Goal: Navigation & Orientation: Find specific page/section

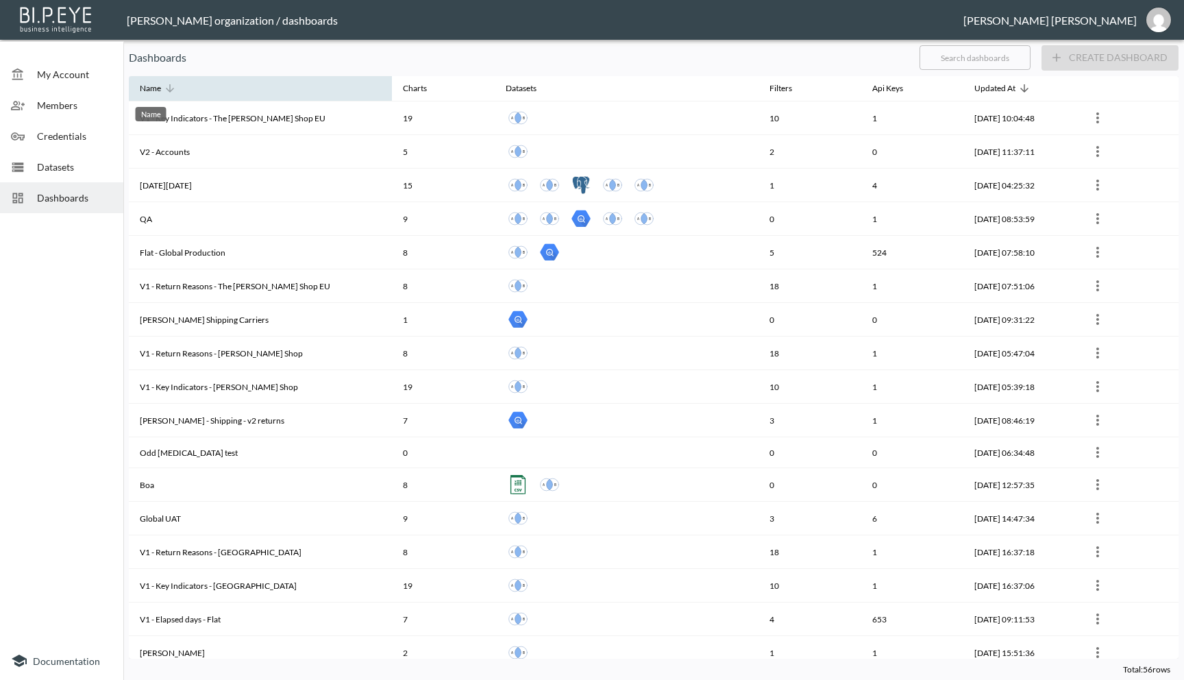
click at [158, 85] on div "Name" at bounding box center [150, 88] width 21 height 16
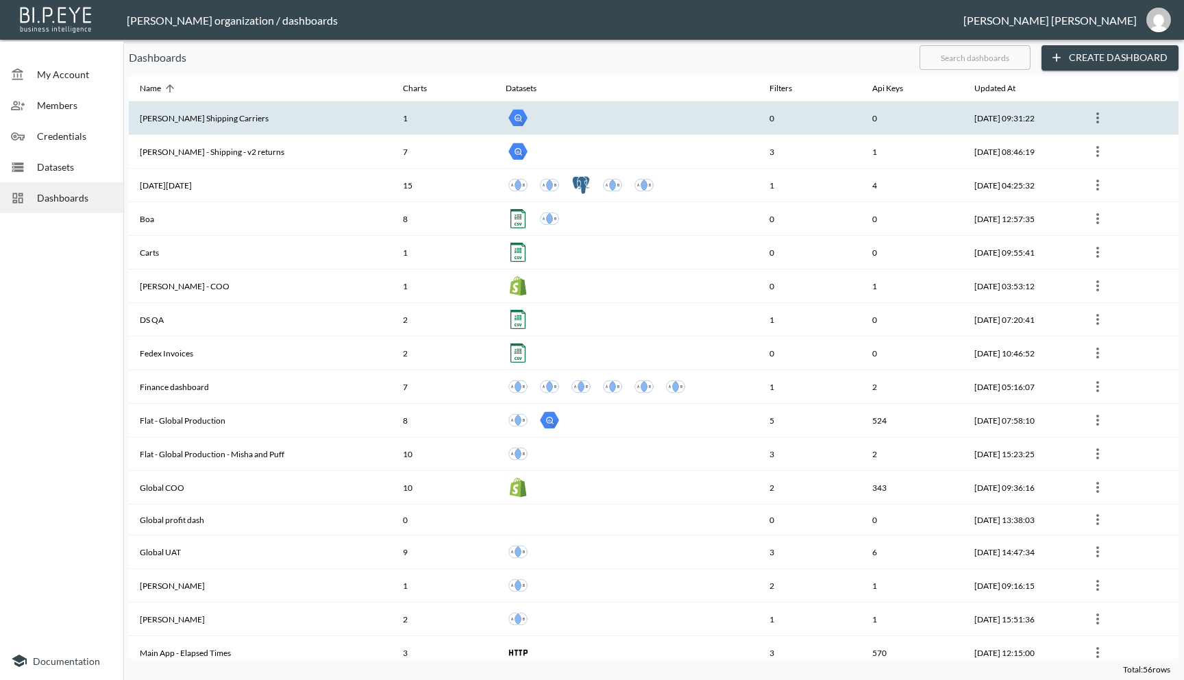
click at [206, 114] on th "[PERSON_NAME] Shipping Carriers" at bounding box center [260, 118] width 263 height 34
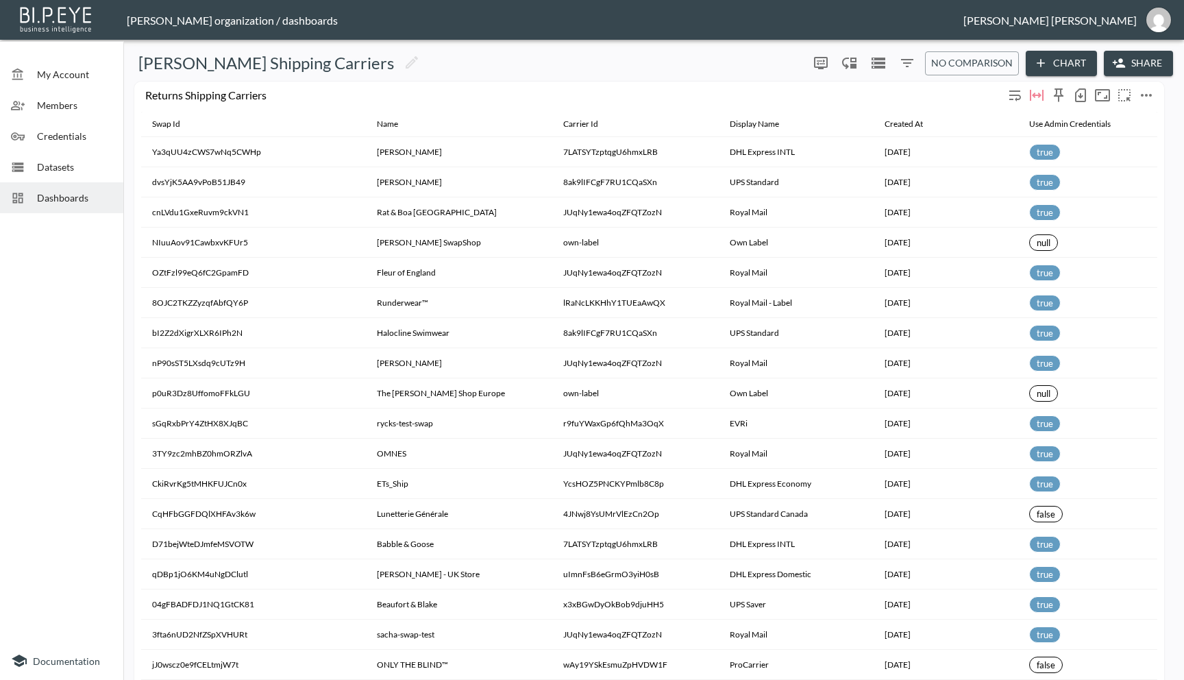
click at [1078, 91] on icon "button" at bounding box center [1080, 95] width 16 height 16
click at [54, 198] on div at bounding box center [592, 340] width 1184 height 680
click at [54, 198] on span "Dashboards" at bounding box center [74, 197] width 75 height 14
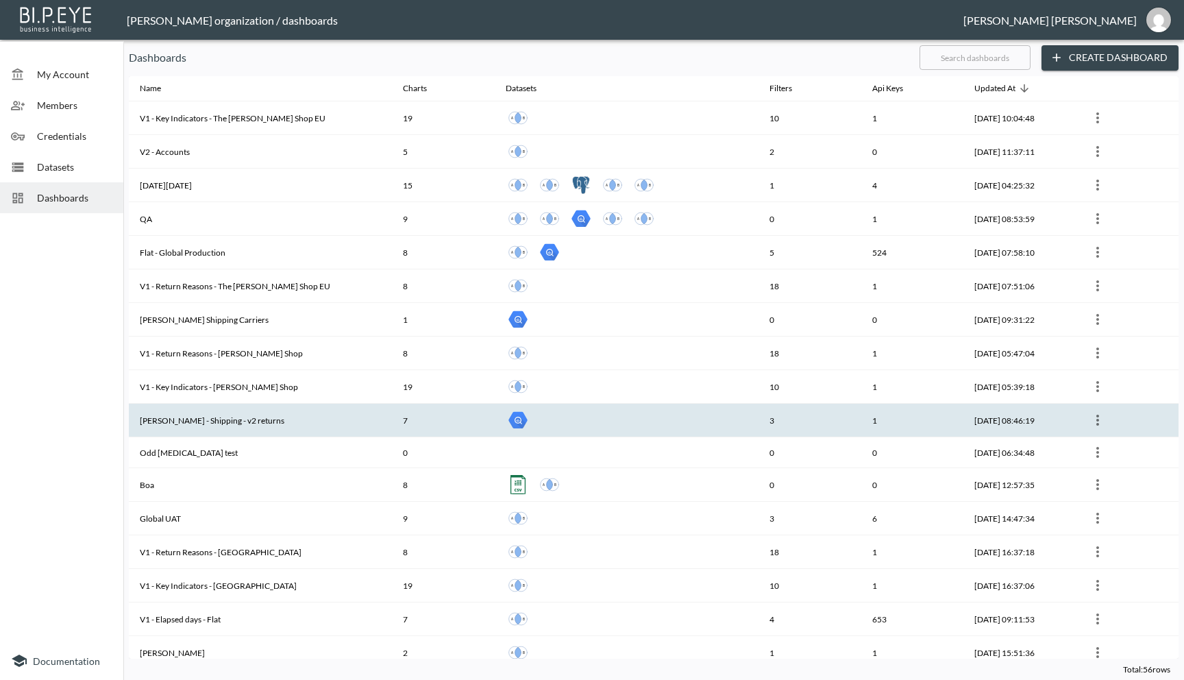
click at [203, 428] on th "[PERSON_NAME] - Shipping - v2 returns" at bounding box center [260, 421] width 263 height 34
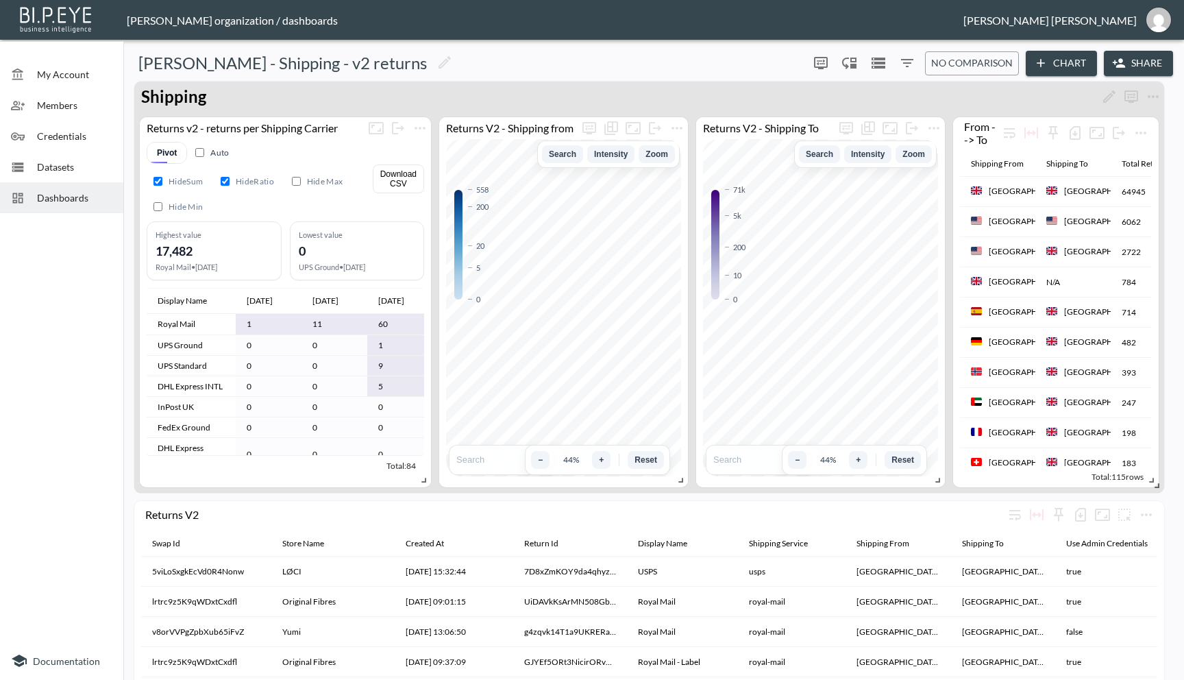
click at [64, 201] on span "Dashboards" at bounding box center [74, 197] width 75 height 14
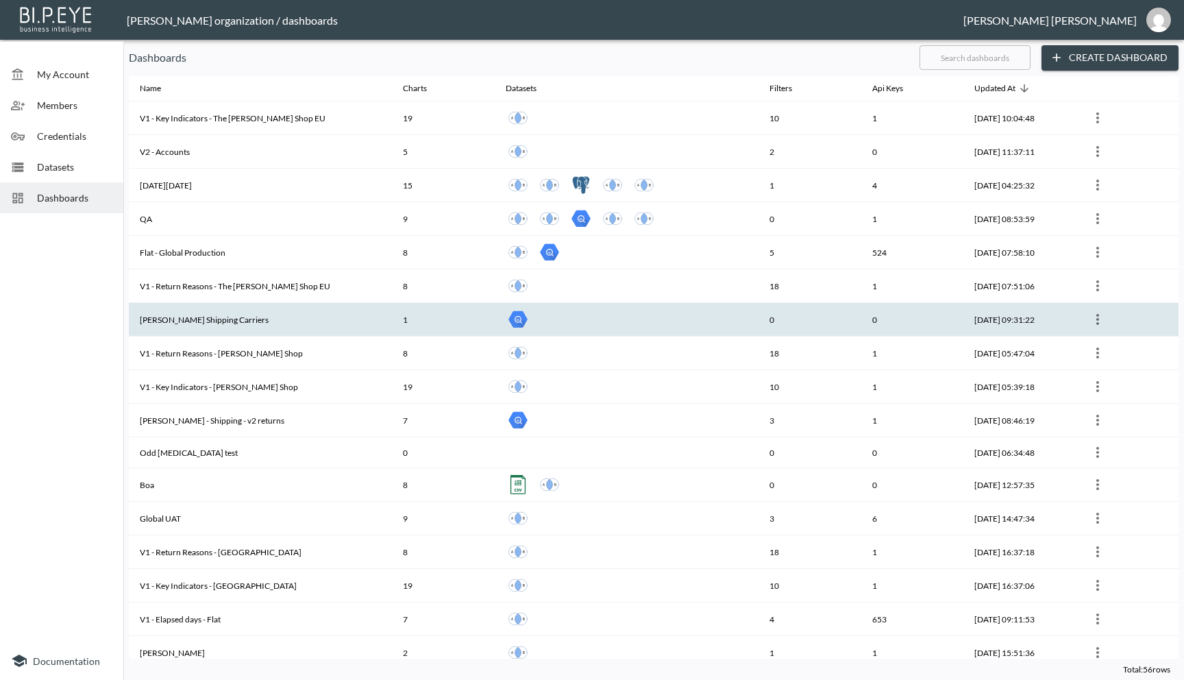
click at [216, 320] on th "[PERSON_NAME] Shipping Carriers" at bounding box center [260, 320] width 263 height 34
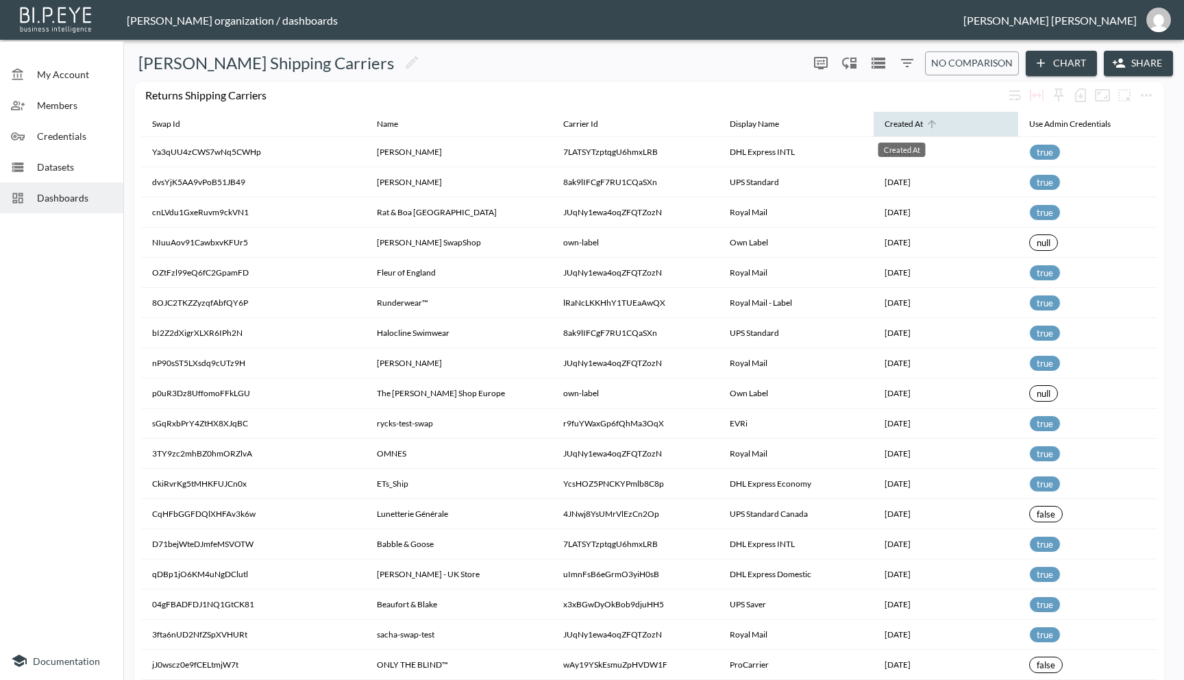
click at [911, 123] on div "Created At" at bounding box center [904, 124] width 38 height 16
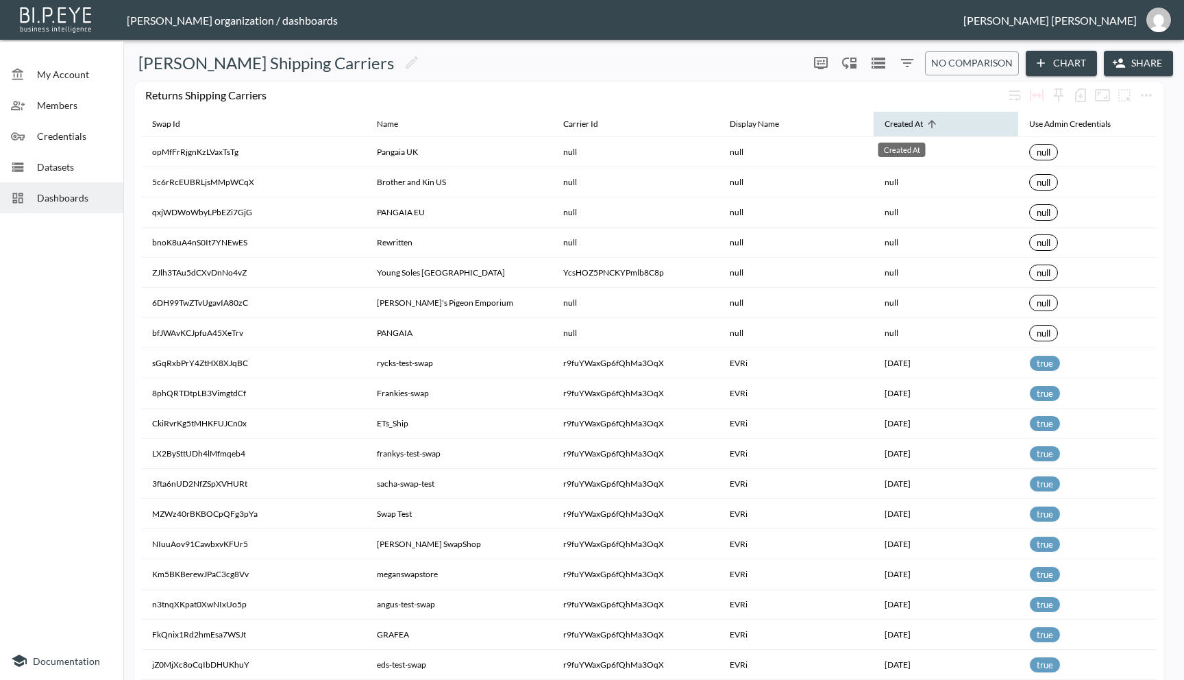
click at [911, 123] on div "Created At" at bounding box center [904, 124] width 38 height 16
